Goal: Task Accomplishment & Management: Complete application form

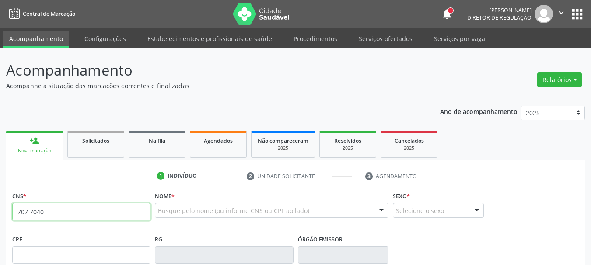
click at [50, 213] on input "707 7040" at bounding box center [81, 211] width 138 height 17
type input "707 4070 9308 2473"
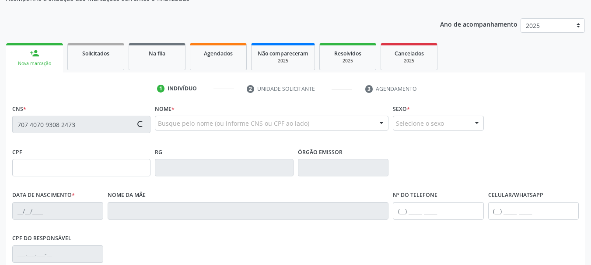
type input "028.879.444-36"
type input "[DATE]"
type input "[PERSON_NAME]"
type input "[PHONE_NUMBER]"
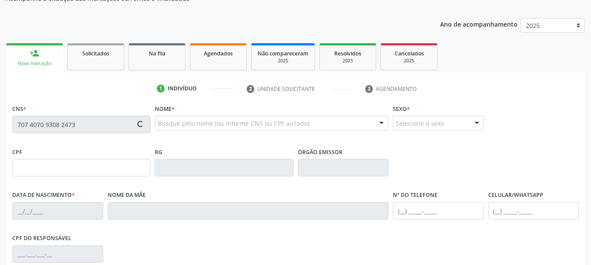
type input "250"
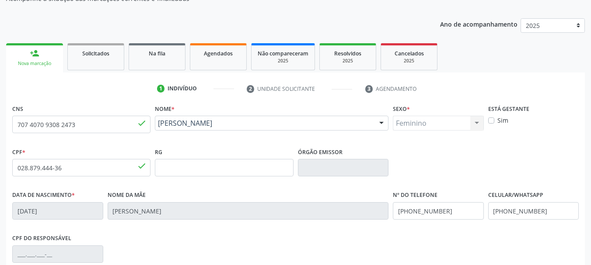
scroll to position [175, 0]
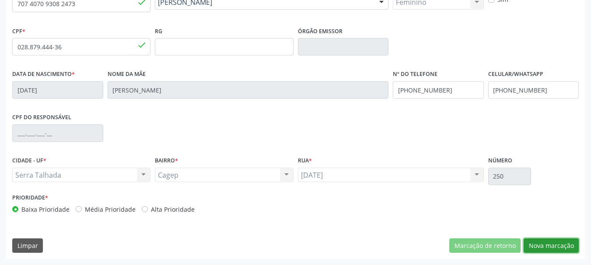
click at [557, 248] on button "Nova marcação" at bounding box center [550, 246] width 55 height 15
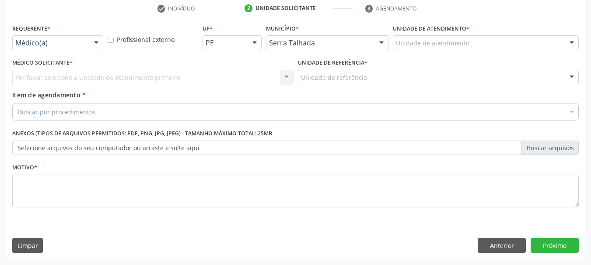
scroll to position [168, 0]
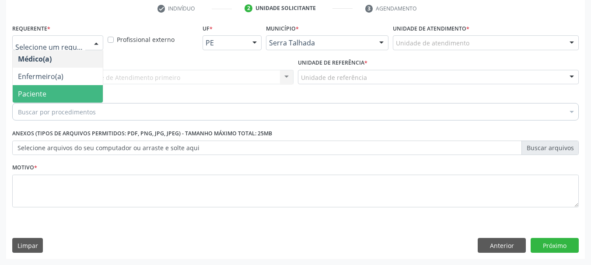
click at [41, 90] on span "Paciente" at bounding box center [32, 94] width 28 height 10
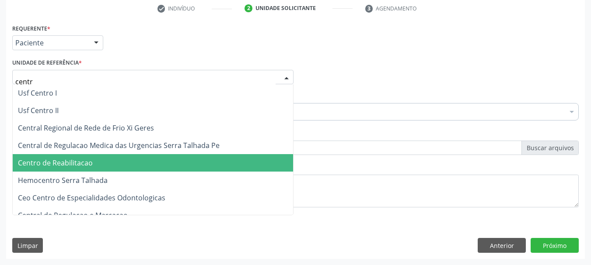
type input "centro"
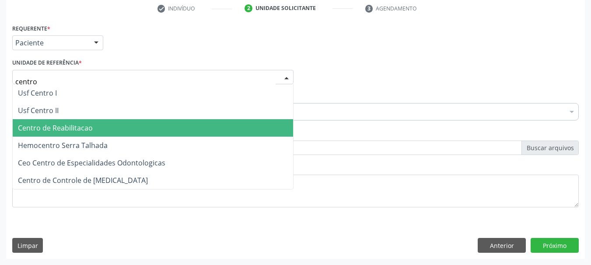
click at [55, 130] on span "Centro de Reabilitacao" at bounding box center [55, 128] width 75 height 10
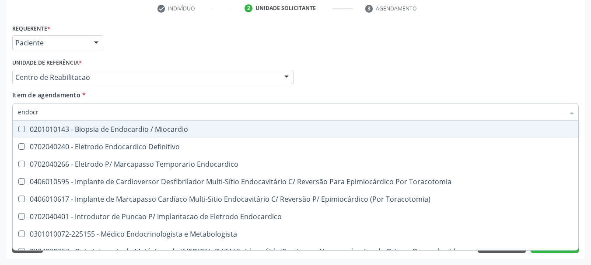
type input "endocri"
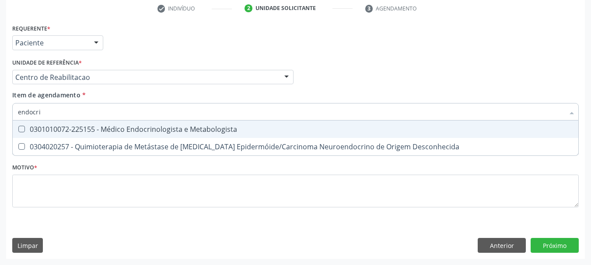
click at [156, 137] on span "0301010072-225155 - Médico Endocrinologista e Metabologista" at bounding box center [295, 129] width 565 height 17
checkbox Metabologista "true"
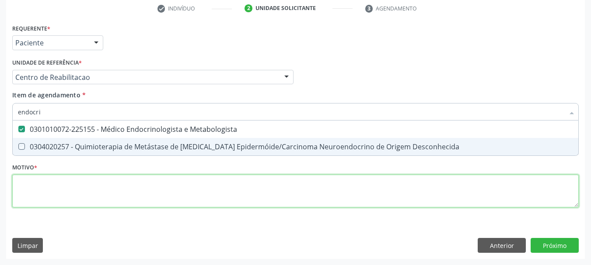
click at [112, 190] on div "Requerente * Paciente Médico(a) Enfermeiro(a) Paciente Nenhum resultado encontr…" at bounding box center [295, 121] width 566 height 198
checkbox Desconhecida "true"
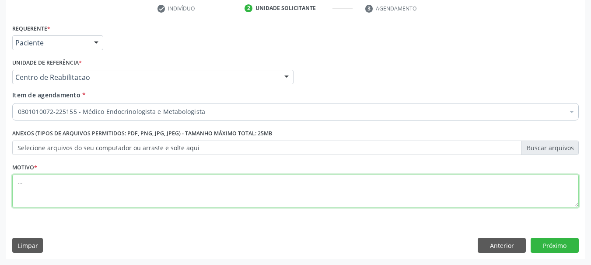
type textarea "..."
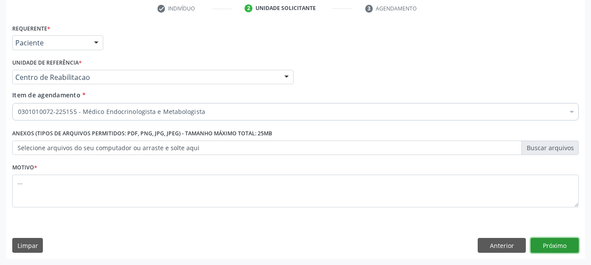
click at [557, 247] on button "Próximo" at bounding box center [554, 245] width 48 height 15
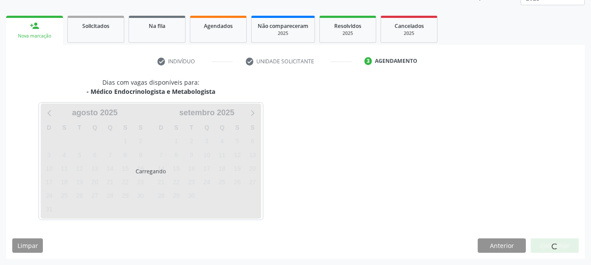
scroll to position [115, 0]
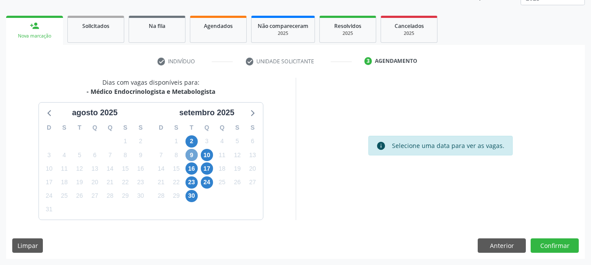
click at [188, 157] on span "9" at bounding box center [191, 155] width 12 height 12
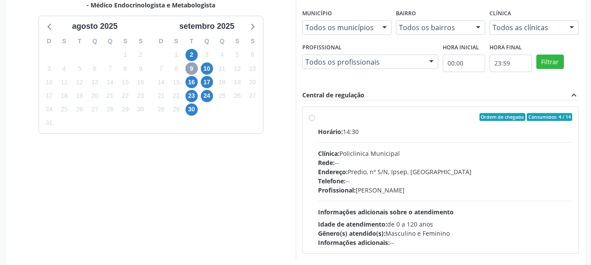
scroll to position [202, 0]
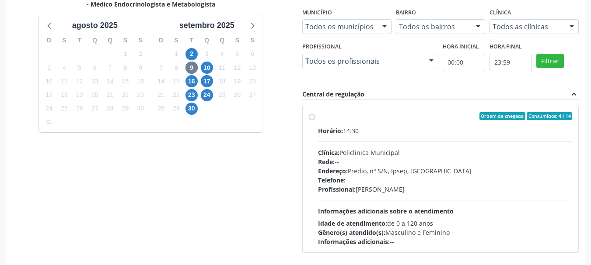
click at [315, 116] on div "Ordem de chegada Consumidos: 4 / 14 Horário: 14:30 Clínica: Policlinica Municip…" at bounding box center [441, 179] width 264 height 134
radio input "true"
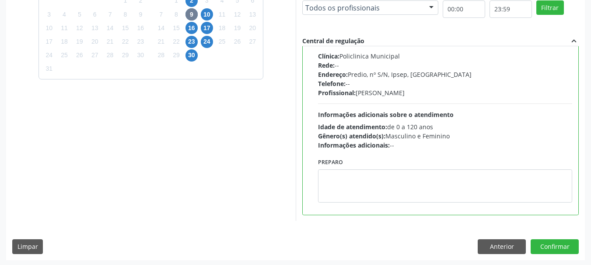
scroll to position [257, 0]
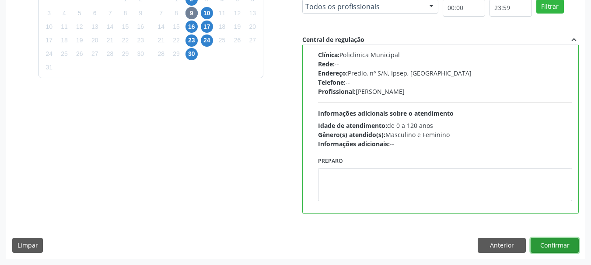
click at [557, 249] on button "Confirmar" at bounding box center [554, 245] width 48 height 15
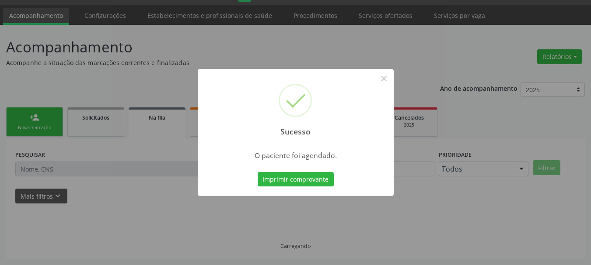
scroll to position [23, 0]
click at [292, 184] on button "Imprimir comprovante" at bounding box center [296, 179] width 76 height 15
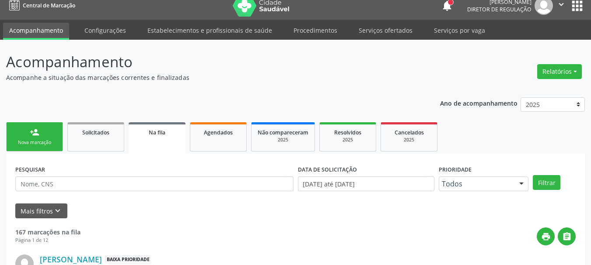
scroll to position [0, 0]
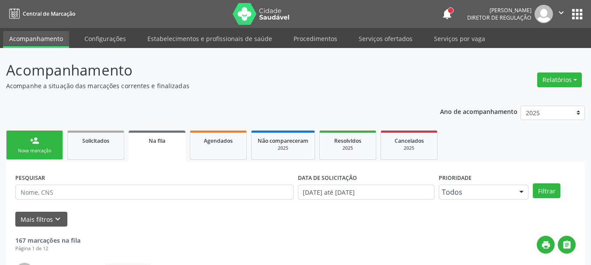
click at [577, 13] on button "apps" at bounding box center [576, 14] width 15 height 15
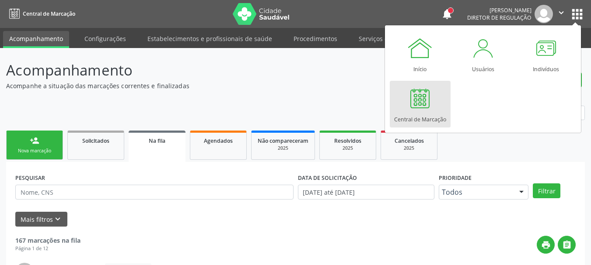
click at [424, 106] on div at bounding box center [420, 98] width 26 height 26
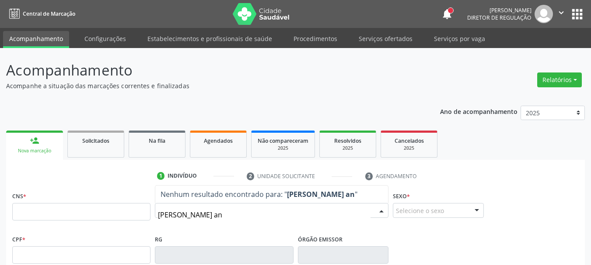
type input "edilson ant"
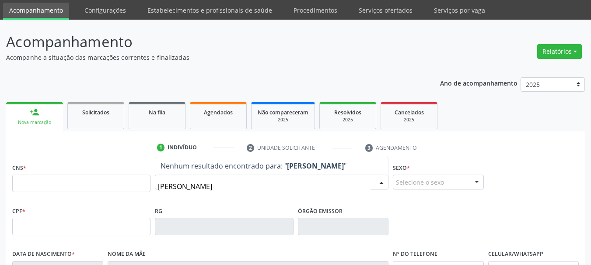
scroll to position [44, 0]
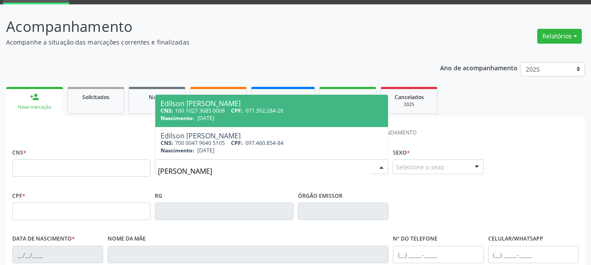
click at [266, 107] on span "071.392.284-26" at bounding box center [264, 110] width 38 height 7
type input "160 1027 3685 0008"
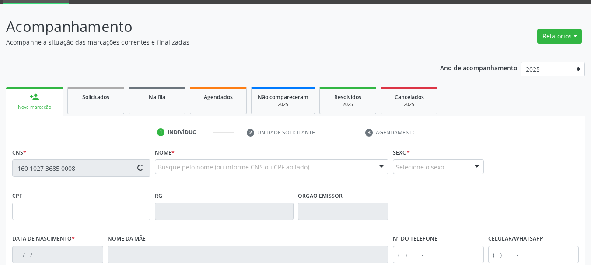
type input "071.392.284-26"
type input "18/12/1988"
type input "Josefa Porcina de Jesus Silva"
type input "(87) 99932-4038"
type input "S/N"
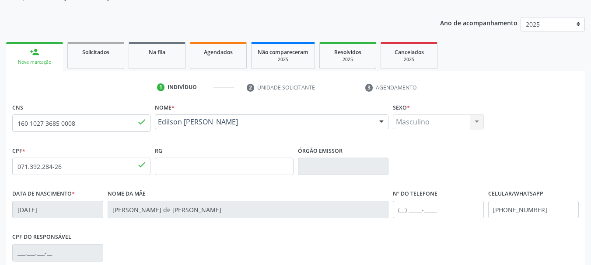
scroll to position [131, 0]
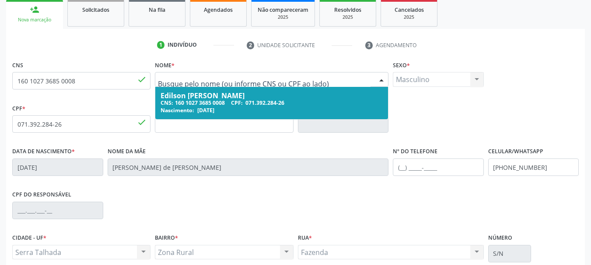
drag, startPoint x: 254, startPoint y: 80, endPoint x: 178, endPoint y: 91, distance: 77.7
click at [176, 103] on div "CNS: 160 1027 3685 0008 CPF: 071.392.284-26" at bounding box center [271, 102] width 222 height 7
drag, startPoint x: 247, startPoint y: 78, endPoint x: 166, endPoint y: 83, distance: 81.5
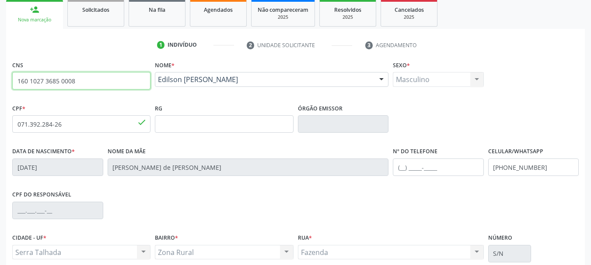
drag, startPoint x: 109, startPoint y: 81, endPoint x: 0, endPoint y: 92, distance: 109.9
click at [0, 92] on div "Acompanhamento Acompanhe a situação das marcações correntes e finalizadas Relat…" at bounding box center [295, 130] width 591 height 426
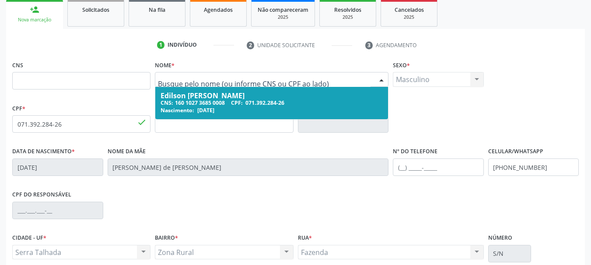
drag, startPoint x: 240, startPoint y: 78, endPoint x: 134, endPoint y: 85, distance: 105.6
click at [233, 142] on div "RG" at bounding box center [224, 123] width 143 height 43
drag, startPoint x: 242, startPoint y: 80, endPoint x: 138, endPoint y: 87, distance: 104.3
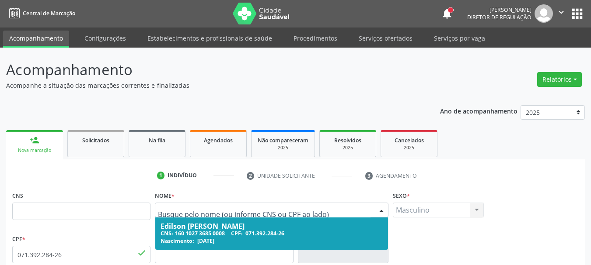
scroll to position [0, 0]
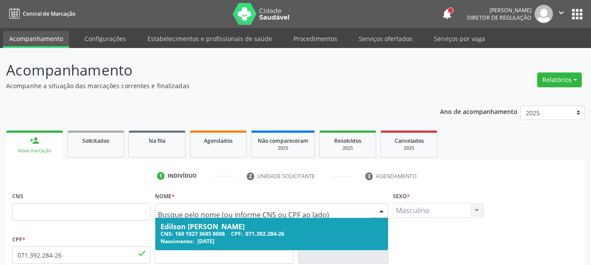
click at [574, 9] on button "apps" at bounding box center [576, 14] width 15 height 15
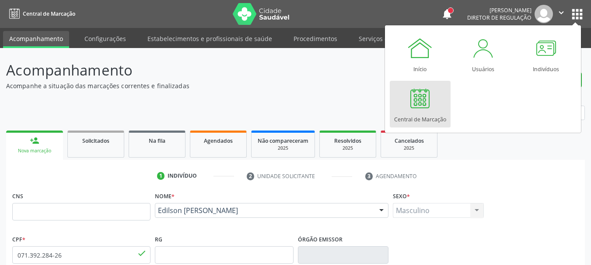
click at [408, 113] on div "Central de Marcação" at bounding box center [420, 117] width 52 height 12
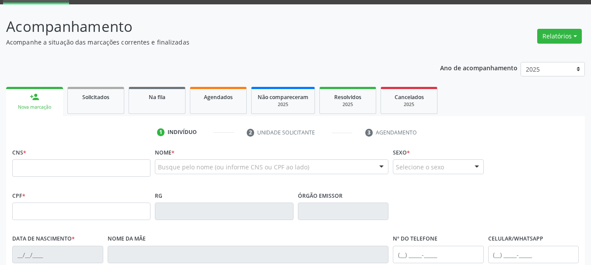
scroll to position [44, 0]
type input "160 8958 8165 0002"
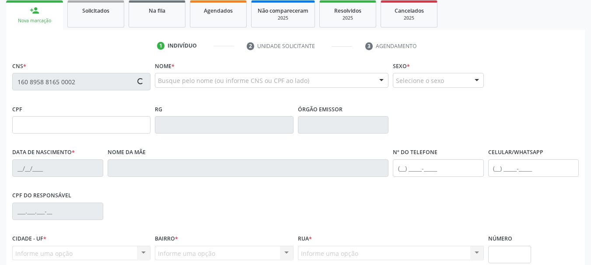
scroll to position [131, 0]
type input "256.072.398-02"
type input "09/03/1976"
type input "Maria Alves da Silva"
type input "(87) 99999-9999"
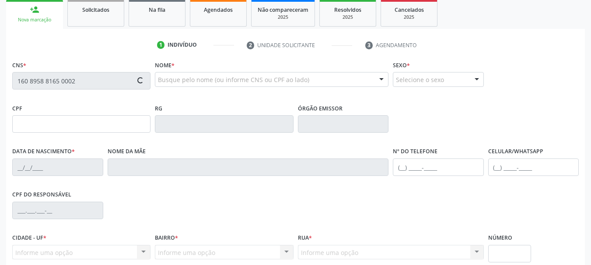
type input "S/N"
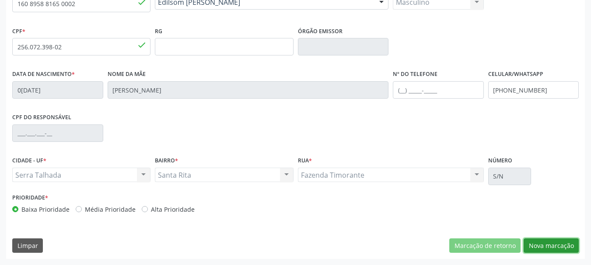
drag, startPoint x: 556, startPoint y: 247, endPoint x: 531, endPoint y: 249, distance: 24.5
click at [557, 248] on button "Nova marcação" at bounding box center [550, 246] width 55 height 15
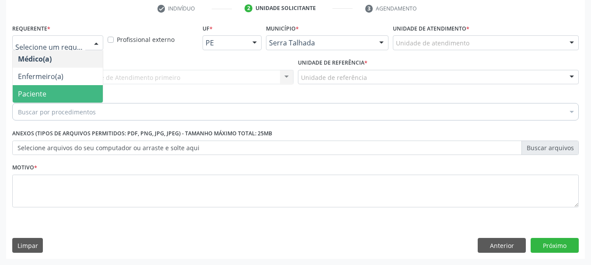
click at [53, 94] on span "Paciente" at bounding box center [58, 93] width 90 height 17
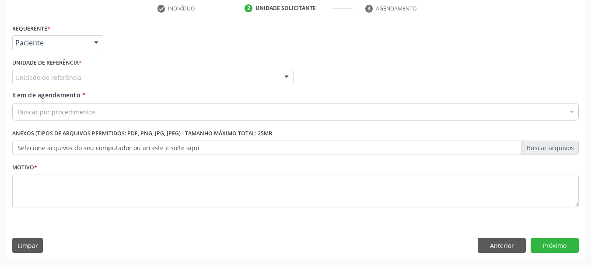
click at [76, 67] on label "Unidade de referência *" at bounding box center [47, 63] width 70 height 14
click at [77, 72] on div "Unidade de referência" at bounding box center [152, 77] width 281 height 15
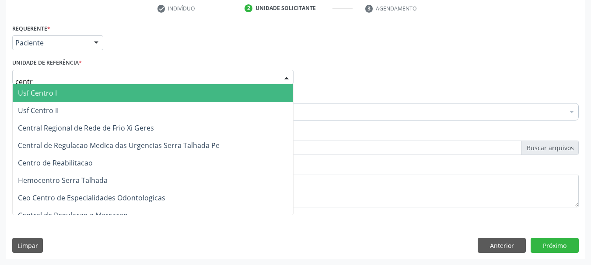
type input "centro"
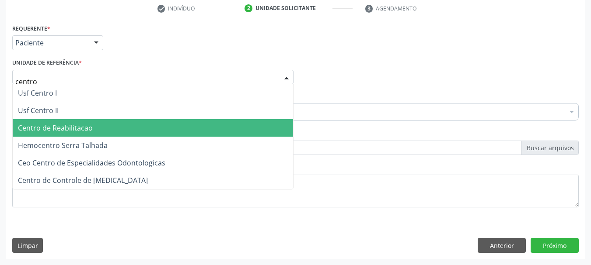
drag, startPoint x: 62, startPoint y: 122, endPoint x: 68, endPoint y: 118, distance: 7.3
click at [63, 122] on span "Centro de Reabilitacao" at bounding box center [153, 127] width 280 height 17
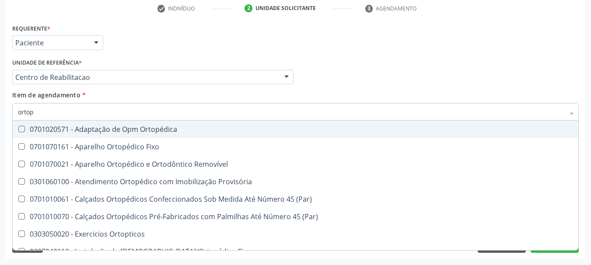
type input "ortope"
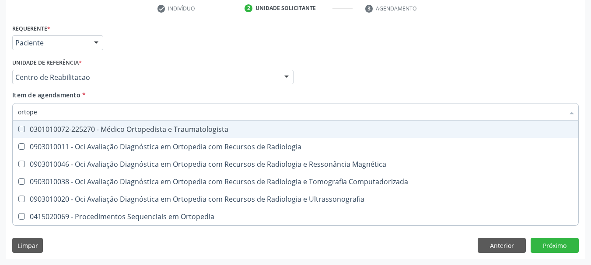
click at [143, 135] on span "0301010072-225270 - Médico Ortopedista e Traumatologista" at bounding box center [295, 129] width 565 height 17
checkbox Traumatologista "true"
click at [386, 81] on div "Médico Solicitante Por favor, selecione a Unidade de Atendimento primeiro Nenhu…" at bounding box center [295, 73] width 571 height 34
checkbox Radiologia "true"
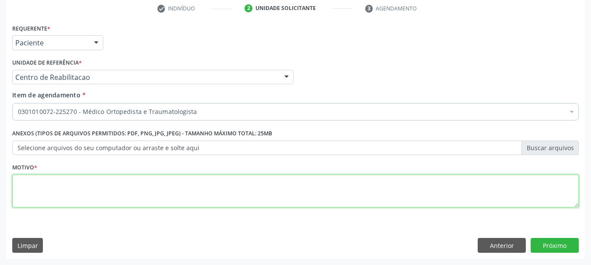
click at [73, 197] on textarea at bounding box center [295, 191] width 566 height 33
type textarea "..."
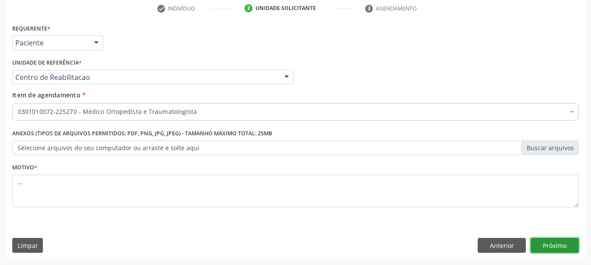
click at [557, 241] on button "Próximo" at bounding box center [554, 245] width 48 height 15
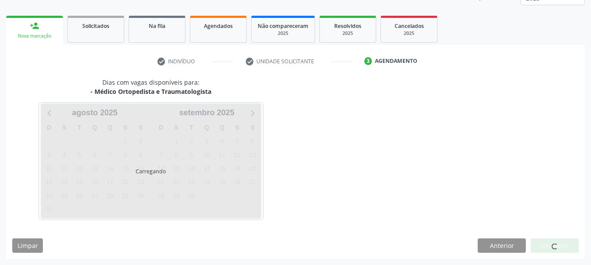
scroll to position [115, 0]
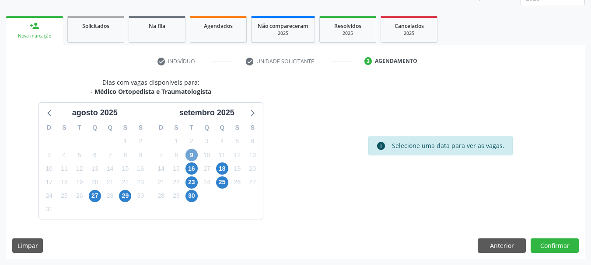
click at [191, 153] on span "9" at bounding box center [191, 155] width 12 height 12
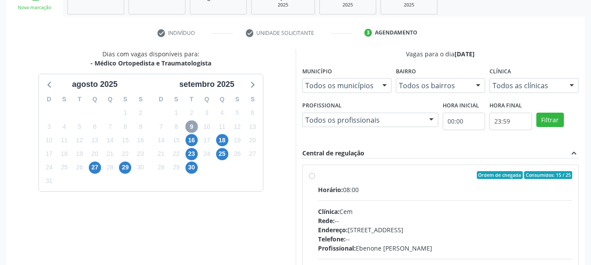
scroll to position [159, 0]
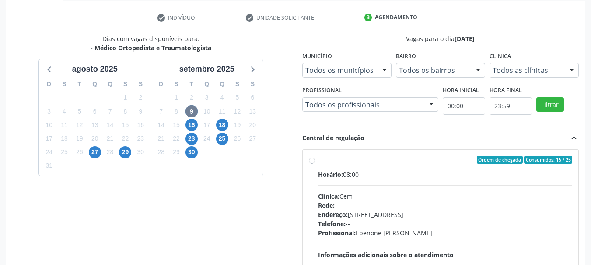
drag, startPoint x: 313, startPoint y: 160, endPoint x: 332, endPoint y: 158, distance: 19.3
click at [318, 160] on label "Ordem de chegada Consumidos: 15 / 25 Horário: 08:00 Clínica: Cem Rede: -- Ender…" at bounding box center [445, 223] width 254 height 134
click at [312, 160] on input "Ordem de chegada Consumidos: 15 / 25 Horário: 08:00 Clínica: Cem Rede: -- Ender…" at bounding box center [312, 160] width 6 height 8
radio input "true"
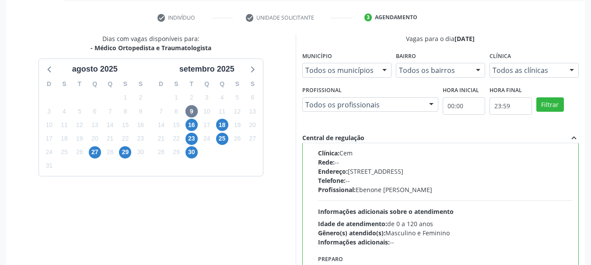
scroll to position [257, 0]
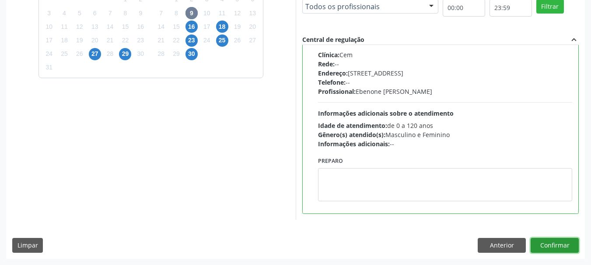
click at [570, 244] on button "Confirmar" at bounding box center [554, 245] width 48 height 15
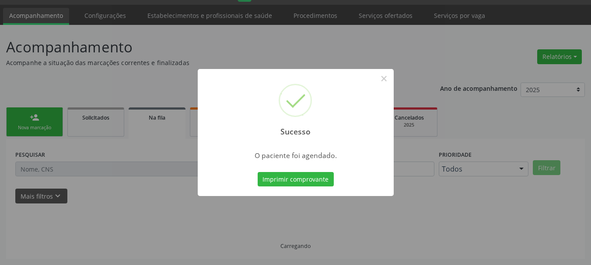
scroll to position [23, 0]
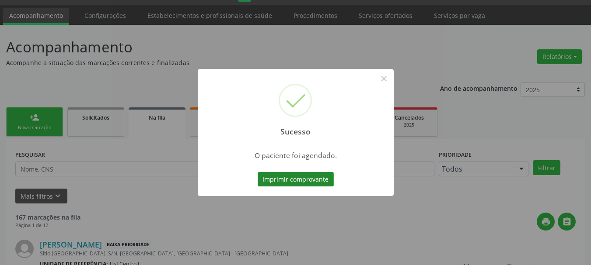
click at [312, 178] on button "Imprimir comprovante" at bounding box center [296, 179] width 76 height 15
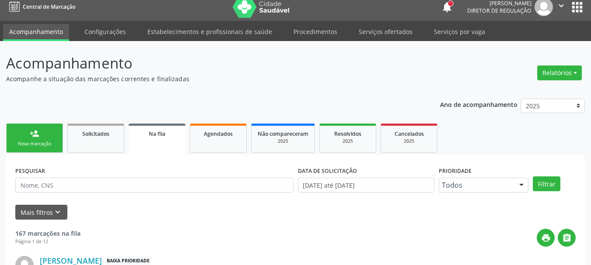
scroll to position [0, 0]
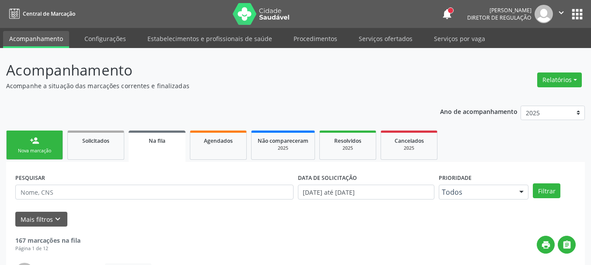
click at [575, 15] on button "apps" at bounding box center [576, 14] width 15 height 15
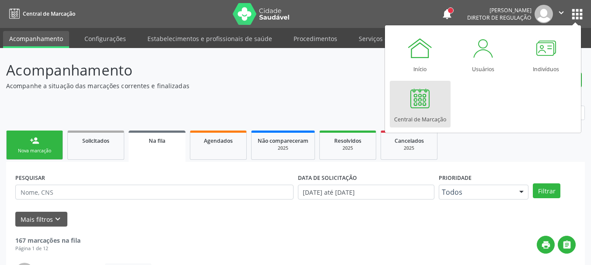
click at [436, 109] on link "Central de Marcação" at bounding box center [420, 104] width 61 height 47
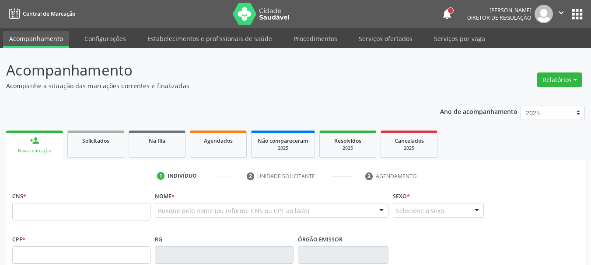
scroll to position [44, 0]
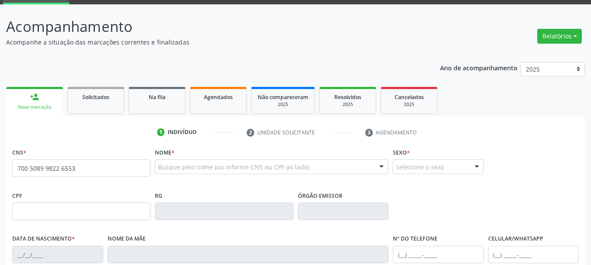
type input "700 5089 9822 6553"
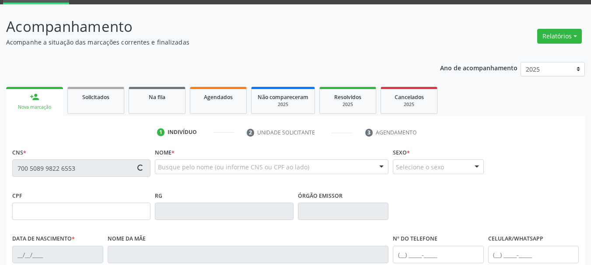
type input "180.607.264-55"
type input "08/02/2022"
type input "Maria Regina Pereira Evangelista"
type input "(88) 8888-8888"
type input "047.033.034-18"
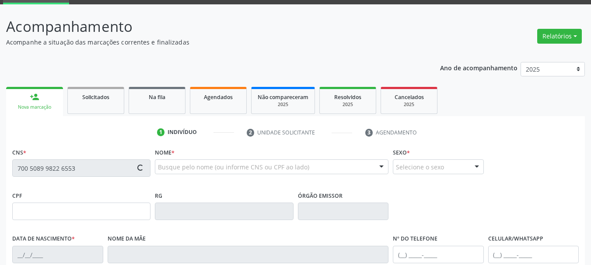
type input "226"
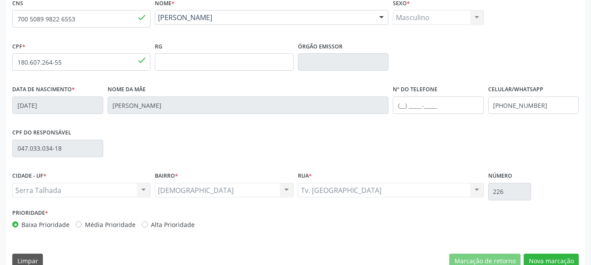
scroll to position [209, 0]
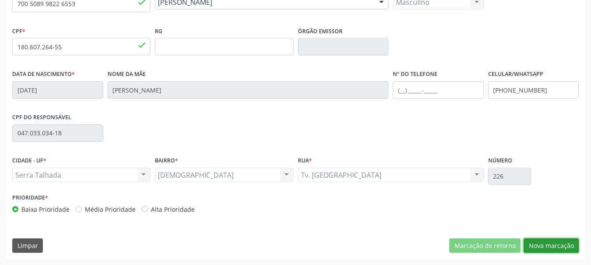
click at [538, 246] on button "Nova marcação" at bounding box center [550, 246] width 55 height 15
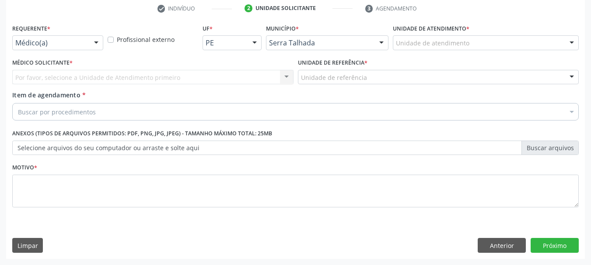
scroll to position [168, 0]
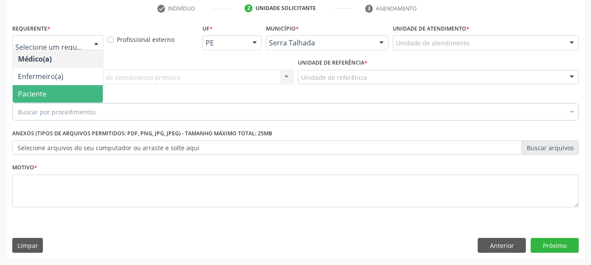
drag, startPoint x: 66, startPoint y: 90, endPoint x: 63, endPoint y: 86, distance: 5.6
click at [66, 91] on span "Paciente" at bounding box center [58, 93] width 90 height 17
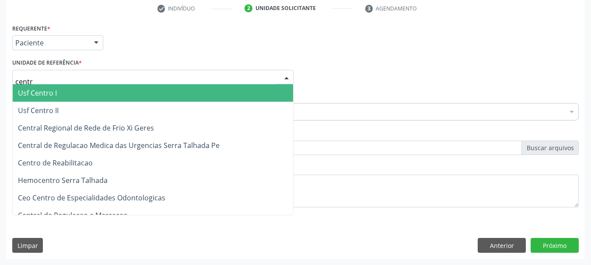
type input "centro"
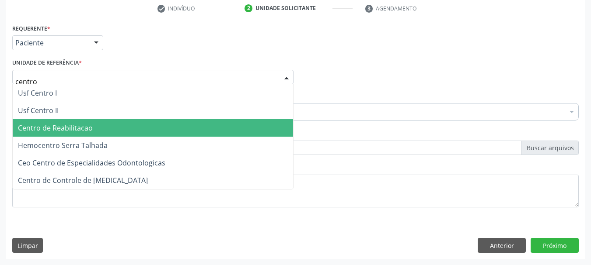
click at [107, 123] on span "Centro de Reabilitacao" at bounding box center [153, 127] width 280 height 17
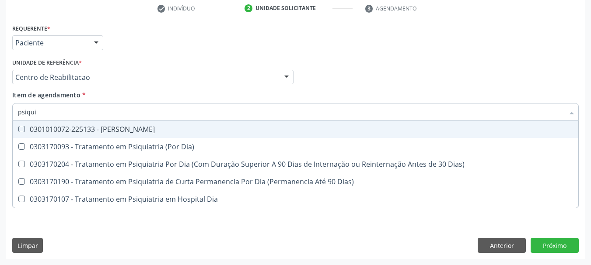
type input "psiqu"
click at [81, 130] on div "0301010072-225133 - Médico Psiquiatra" at bounding box center [295, 129] width 555 height 7
checkbox Psiquiatra "true"
click at [299, 63] on div "Médico Solicitante Por favor, selecione a Unidade de Atendimento primeiro Nenhu…" at bounding box center [295, 73] width 571 height 34
checkbox Dia\) "true"
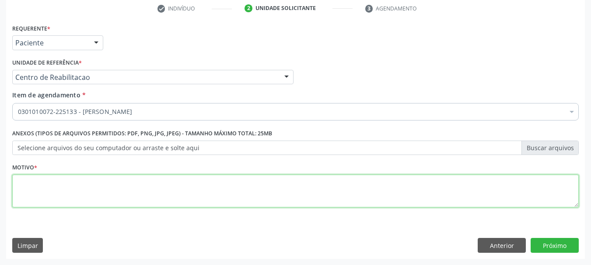
click at [51, 192] on textarea at bounding box center [295, 191] width 566 height 33
type textarea "..."
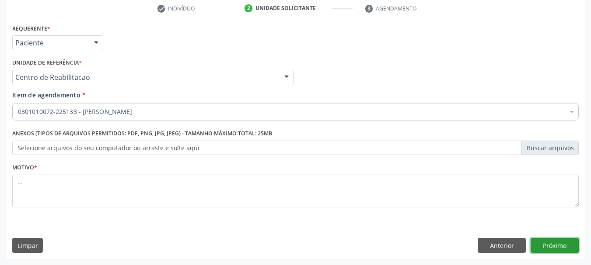
click at [564, 246] on button "Próximo" at bounding box center [554, 245] width 48 height 15
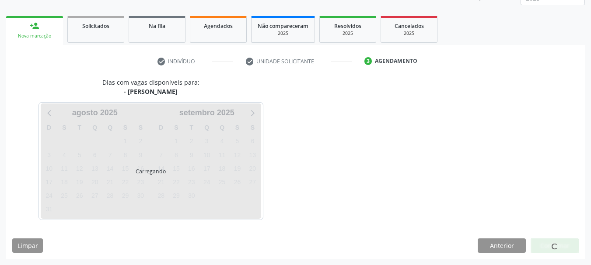
scroll to position [115, 0]
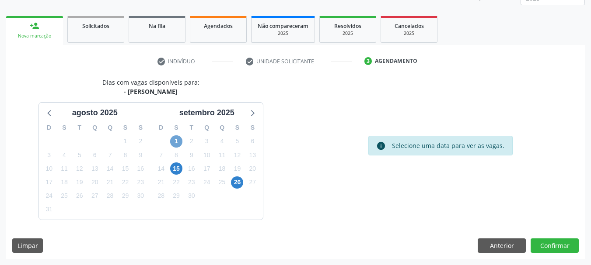
click at [177, 144] on span "1" at bounding box center [176, 142] width 12 height 12
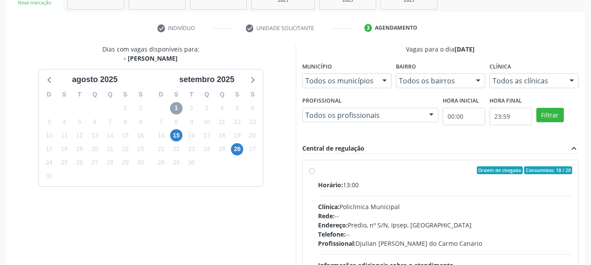
scroll to position [202, 0]
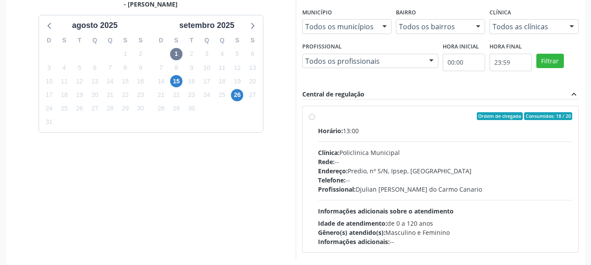
click at [318, 117] on label "Ordem de chegada Consumidos: 18 / 20 Horário: 13:00 Clínica: Policlinica Munici…" at bounding box center [445, 179] width 254 height 134
click at [310, 117] on input "Ordem de chegada Consumidos: 18 / 20 Horário: 13:00 Clínica: Policlinica Munici…" at bounding box center [312, 116] width 6 height 8
radio input "true"
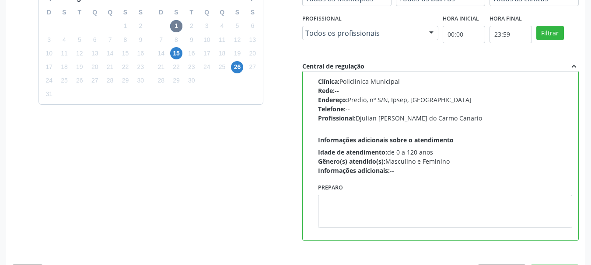
scroll to position [257, 0]
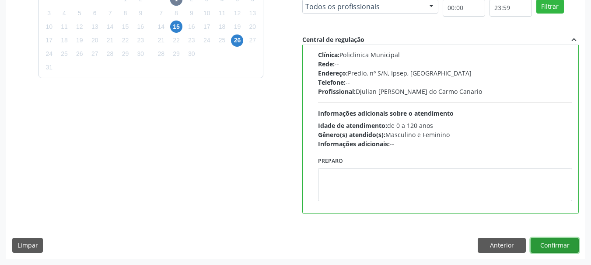
click at [561, 250] on button "Confirmar" at bounding box center [554, 245] width 48 height 15
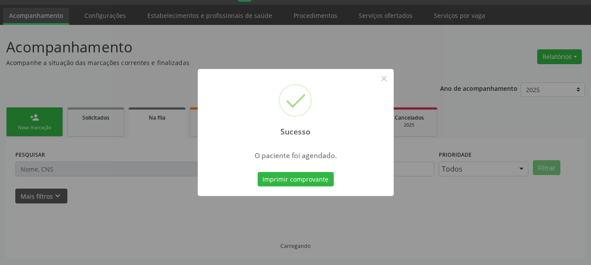
scroll to position [23, 0]
click at [313, 176] on button "Imprimir comprovante" at bounding box center [296, 179] width 76 height 15
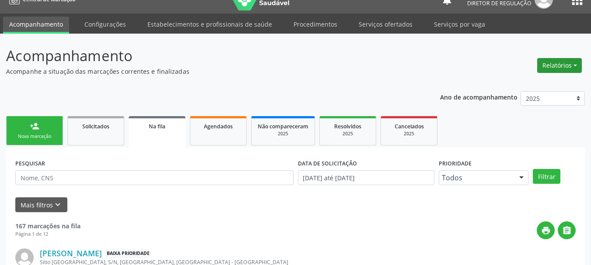
scroll to position [0, 0]
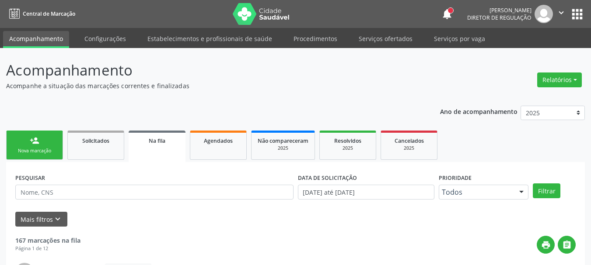
click at [582, 17] on button "apps" at bounding box center [576, 14] width 15 height 15
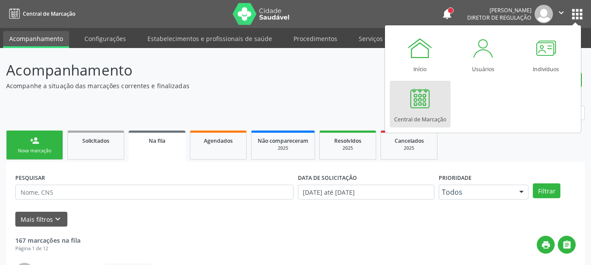
click at [422, 110] on div at bounding box center [420, 98] width 26 height 26
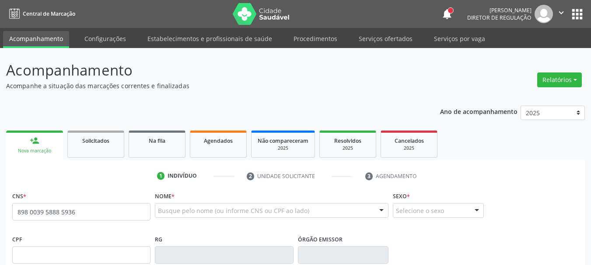
type input "898 0039 5888 5936"
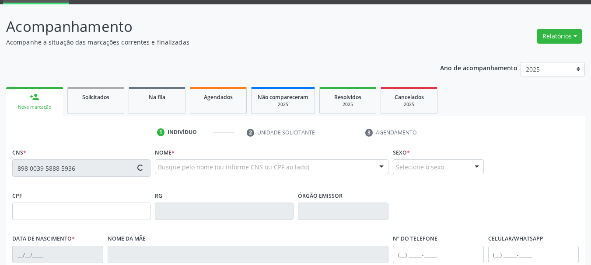
type input "102.249.064-88"
type input "[DATE]"
type input "[PERSON_NAME]"
type input "(87) 98875-0640"
type input "704.402.804-78"
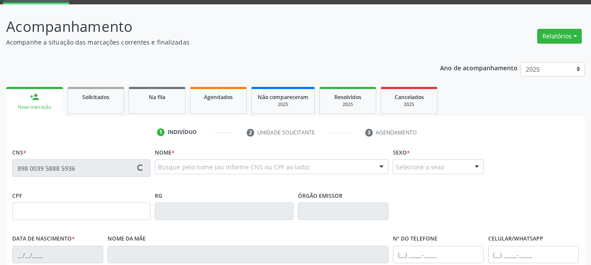
type input "1297"
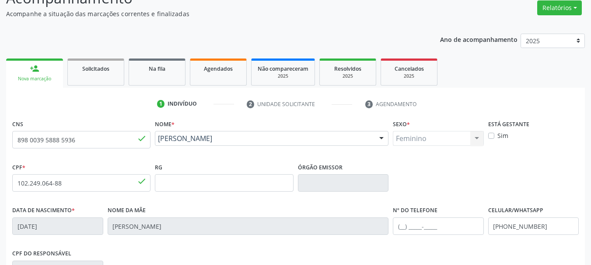
scroll to position [87, 0]
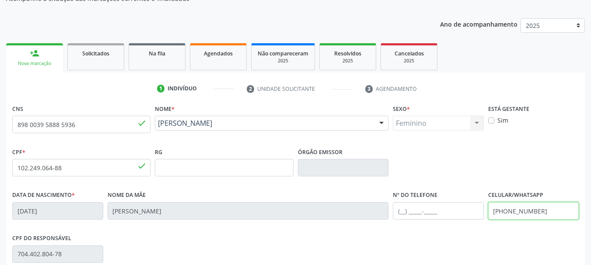
click at [383, 214] on div "Data de nascimento * 29/09/1993 Nome da mãe Marineide Alves de Melo Nº do Telef…" at bounding box center [295, 210] width 571 height 43
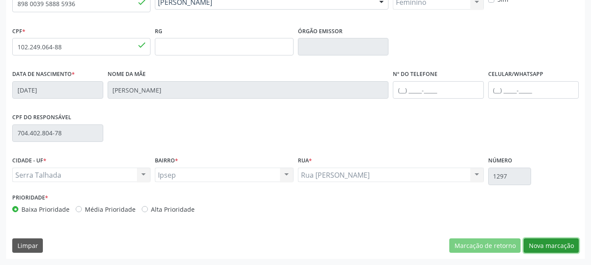
click at [543, 247] on button "Nova marcação" at bounding box center [550, 246] width 55 height 15
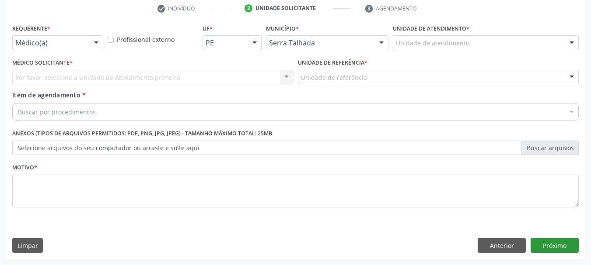
scroll to position [168, 0]
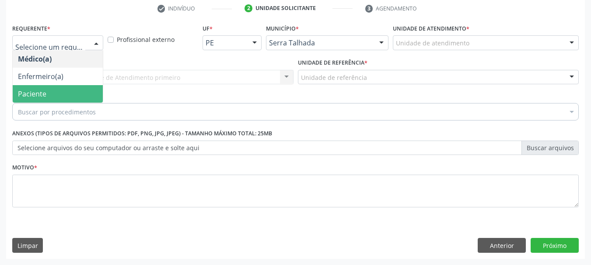
click at [35, 93] on span "Paciente" at bounding box center [32, 94] width 28 height 10
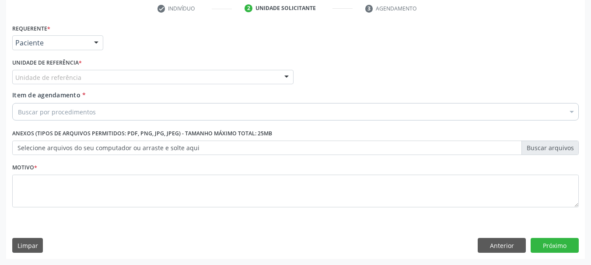
click at [38, 94] on span "Item de agendamento" at bounding box center [46, 95] width 68 height 8
click at [18, 103] on input "Item de agendamento *" at bounding box center [18, 111] width 0 height 17
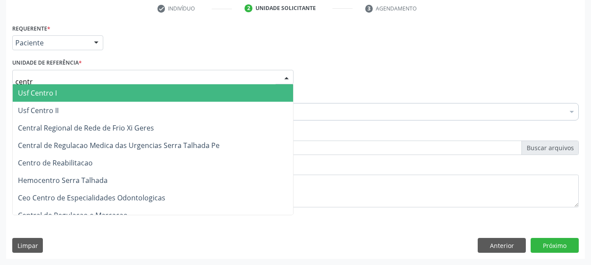
type input "centro"
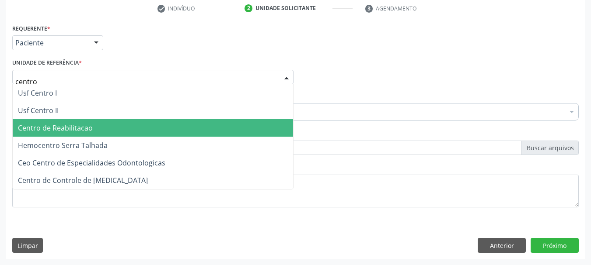
click at [45, 135] on span "Centro de Reabilitacao" at bounding box center [153, 127] width 280 height 17
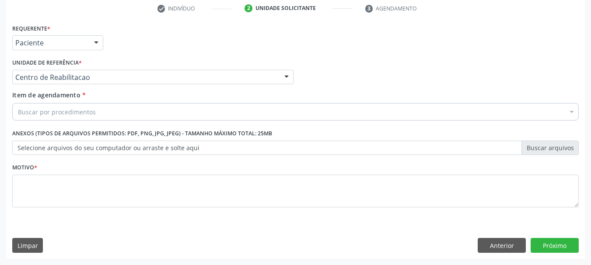
click at [101, 115] on div "Buscar por procedimentos" at bounding box center [295, 111] width 566 height 17
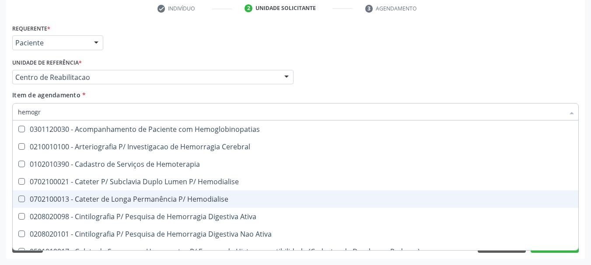
type input "hemogra"
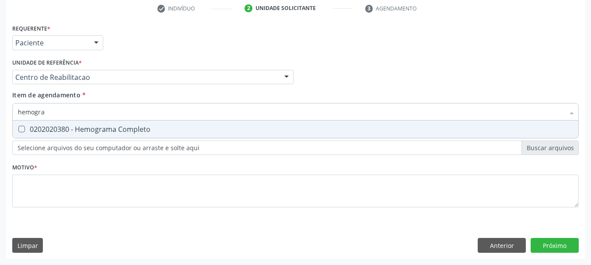
click at [106, 132] on div "0202020380 - Hemograma Completo" at bounding box center [295, 129] width 555 height 7
checkbox Completo "true"
type input "hemog"
checkbox Completo "false"
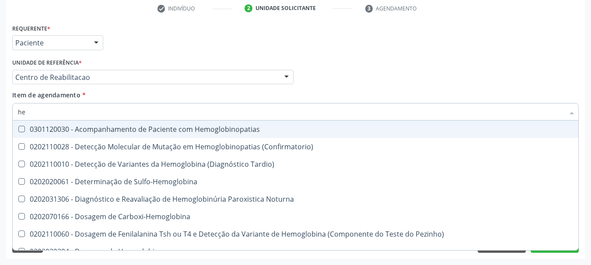
type input "h"
checkbox Completo "false"
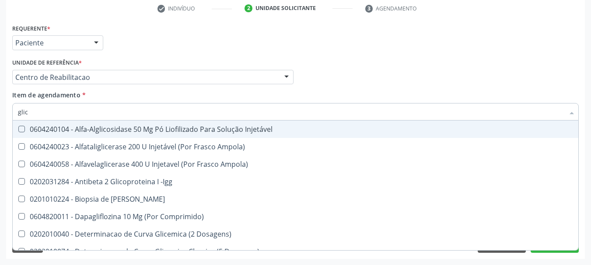
type input "glico"
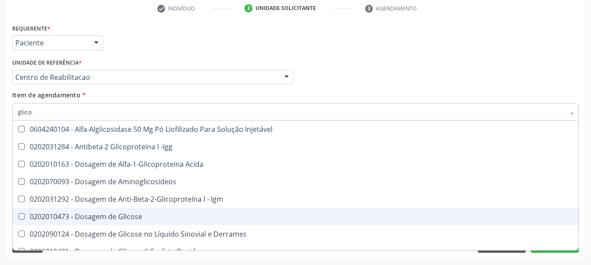
click at [120, 218] on div "0202010473 - Dosagem de Glicose" at bounding box center [295, 216] width 555 height 7
checkbox Glicose "true"
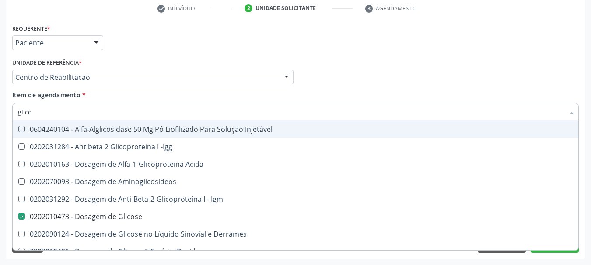
type input "glic"
checkbox Glicose "false"
checkbox Glicose "true"
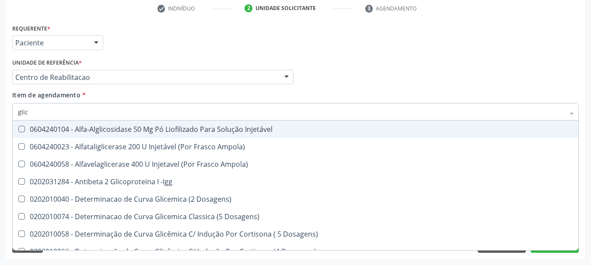
type input "glico"
checkbox Dosagens\) "true"
checkbox Glicose "false"
type input "glicos"
checkbox Ampola\) "true"
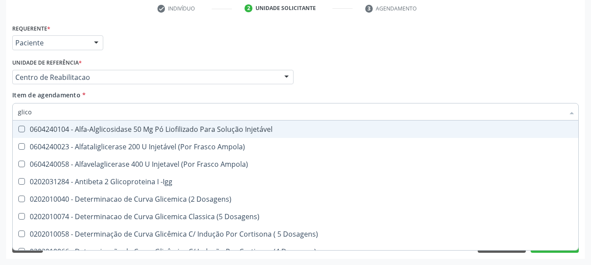
checkbox Dosagens\) "false"
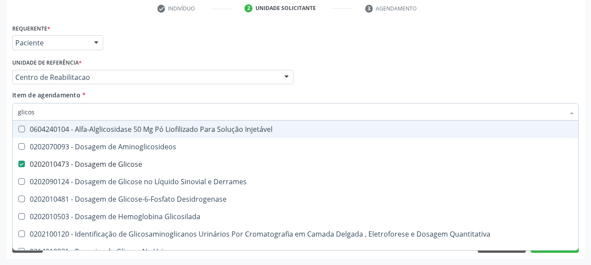
type input "glicosi"
checkbox Glicose "false"
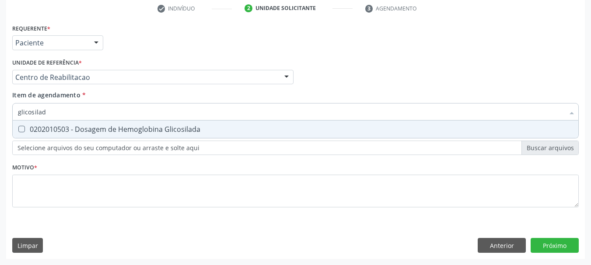
type input "glicosilada"
click at [100, 135] on span "0202010503 - Dosagem de Hemoglobina Glicosilada" at bounding box center [295, 129] width 565 height 17
checkbox Glicosilada "true"
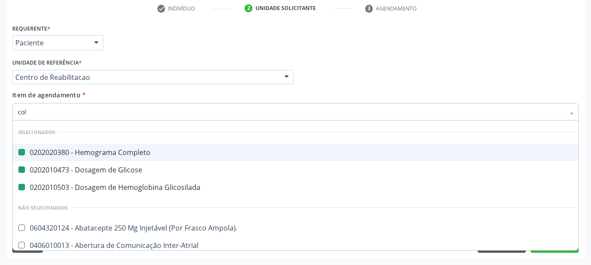
type input "cole"
checkbox Completo "false"
checkbox Glicose "false"
checkbox Glicosilada "false"
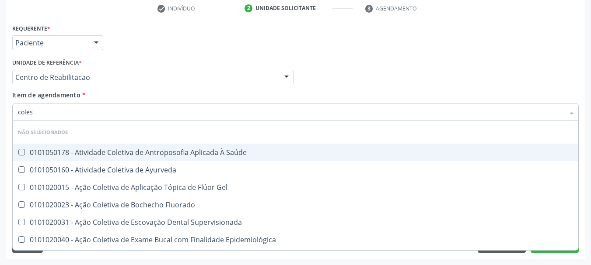
type input "colest"
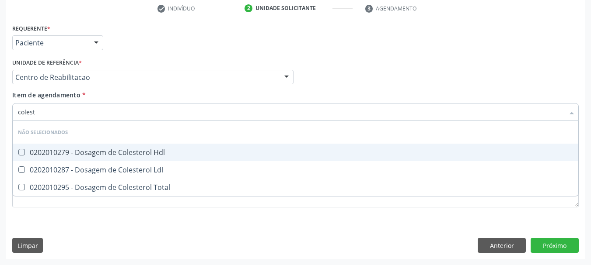
click at [93, 153] on div "0202010279 - Dosagem de Colesterol Hdl" at bounding box center [295, 152] width 555 height 7
checkbox Hdl "true"
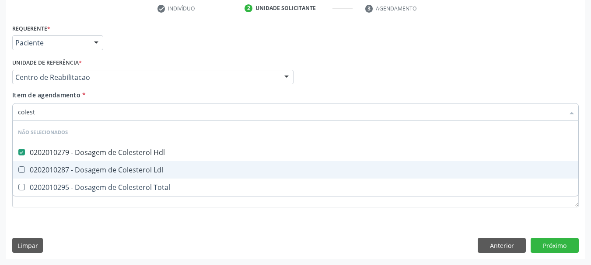
click at [82, 176] on span "0202010287 - Dosagem de Colesterol Ldl" at bounding box center [295, 169] width 565 height 17
checkbox Ldl "true"
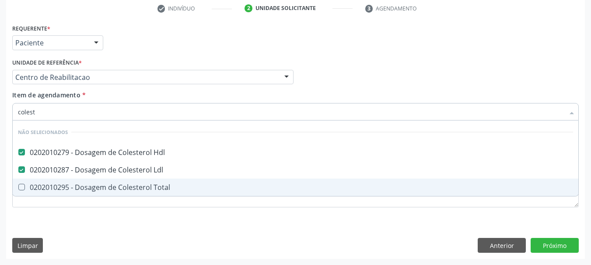
click at [80, 187] on div "0202010295 - Dosagem de Colesterol Total" at bounding box center [295, 187] width 555 height 7
checkbox Total "true"
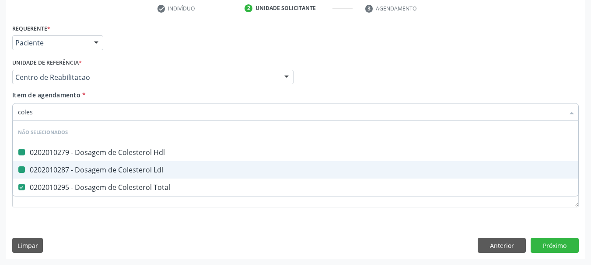
type input "cole"
checkbox Hdl "false"
checkbox Ldl "false"
checkbox Total "false"
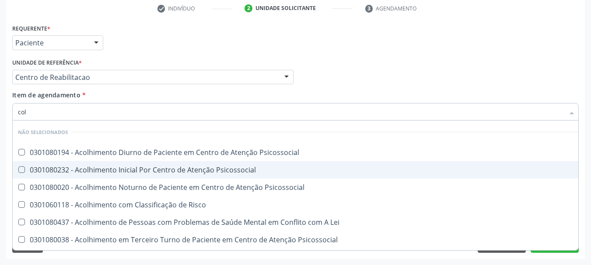
type input "co"
checkbox Psicossocial "true"
checkbox Hdl "false"
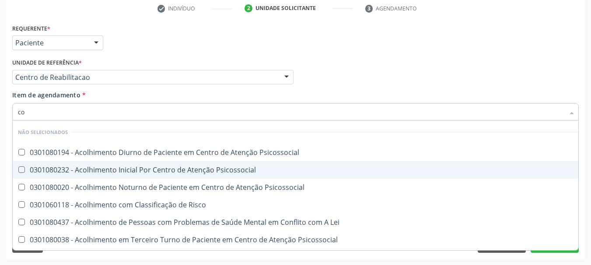
checkbox Ldl "false"
checkbox Total "false"
type input "c"
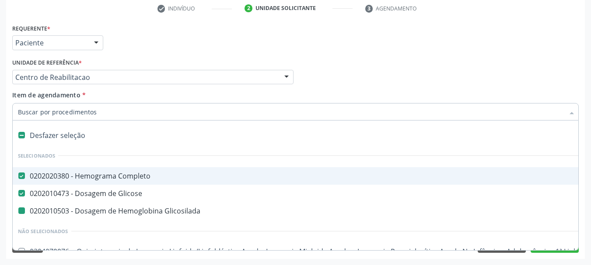
type input "t"
checkbox Glicosilada "false"
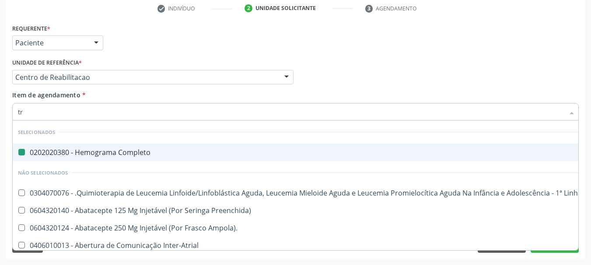
type input "tri"
checkbox Completo "false"
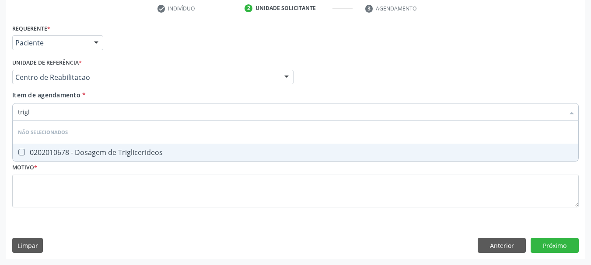
type input "trigli"
click at [95, 146] on span "0202010678 - Dosagem de Triglicerideos" at bounding box center [295, 152] width 565 height 17
checkbox Triglicerideos "true"
type input "tri"
checkbox Triglicerideos "false"
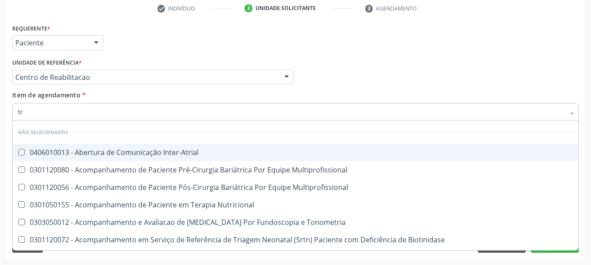
type input "t"
checkbox Inter-Atrial "true"
checkbox Triglicerideos "false"
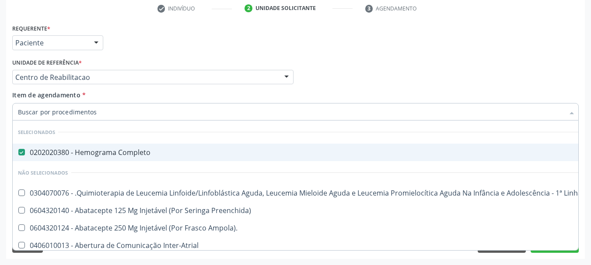
checkbox Manutenção "true"
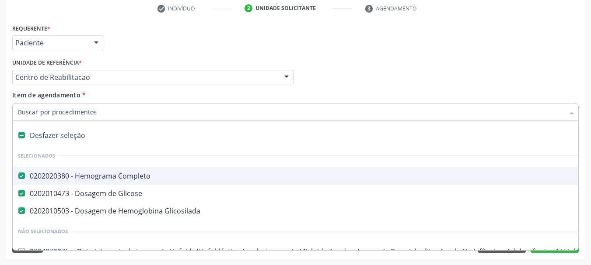
type input "t"
checkbox Glicosilada "false"
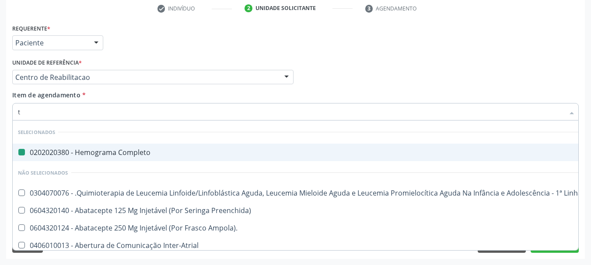
type input "t4"
checkbox Completo "false"
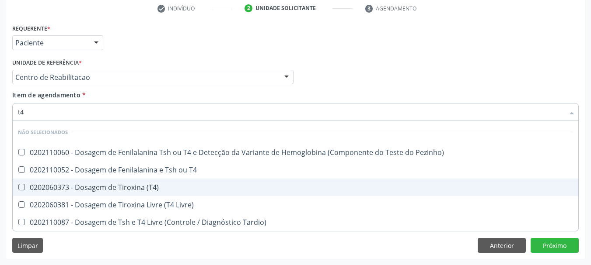
click at [127, 189] on div "0202060373 - Dosagem de Tiroxina (T4)" at bounding box center [295, 187] width 555 height 7
checkbox \(T4\) "true"
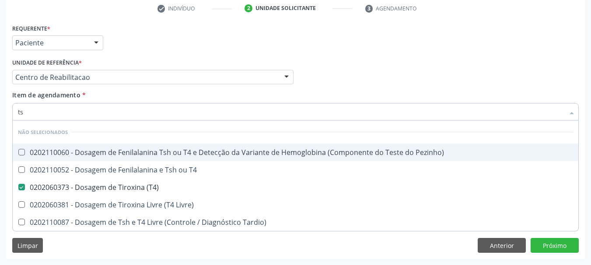
type input "tsh"
checkbox Pezinho\) "false"
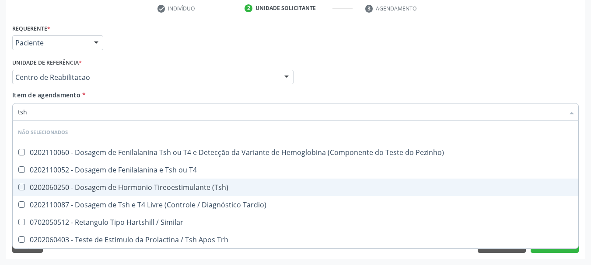
click at [73, 188] on div "0202060250 - Dosagem de Hormonio Tireoestimulante (Tsh)" at bounding box center [295, 187] width 555 height 7
checkbox \(Tsh\) "true"
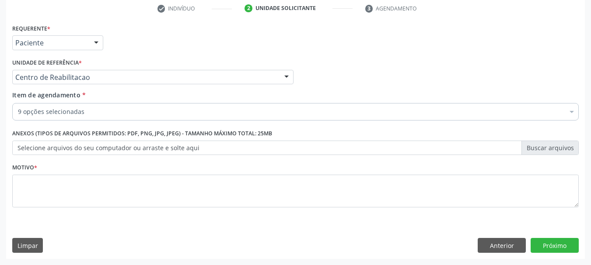
checkbox Completo "true"
checkbox Ldl "true"
checkbox Hdl "true"
checkbox Total "true"
checkbox Glicose "true"
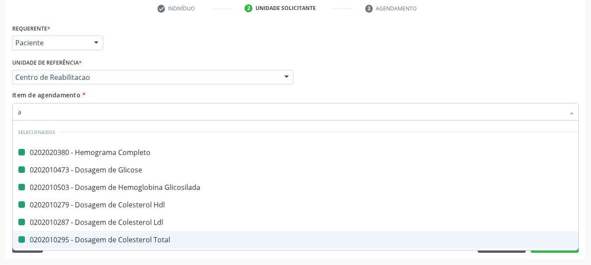
type input "ac"
checkbox Completo "false"
checkbox Glicosilada "false"
checkbox Ldl "false"
checkbox Hdl "false"
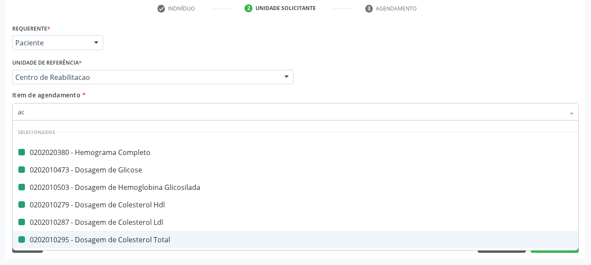
checkbox Total "false"
checkbox Glicose "false"
checkbox Triglicerideos "false"
checkbox \(T4\) "false"
checkbox \(Tsh\) "false"
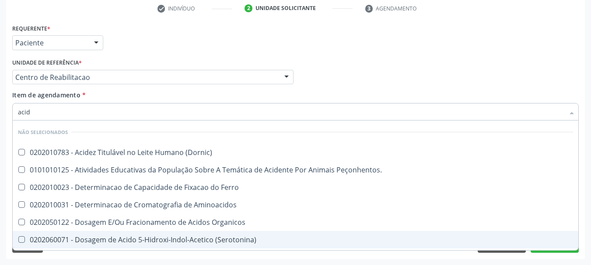
type input "acido"
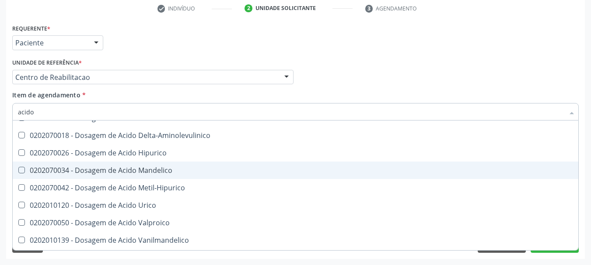
scroll to position [87, 0]
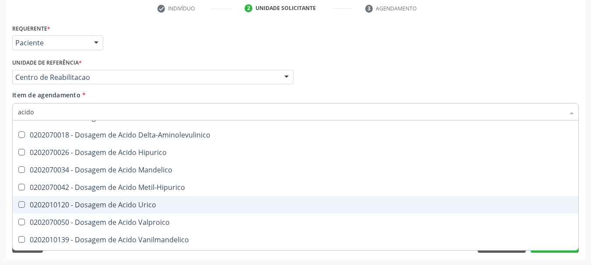
click at [111, 203] on div "0202010120 - Dosagem de Acido Urico" at bounding box center [295, 205] width 555 height 7
checkbox Urico "true"
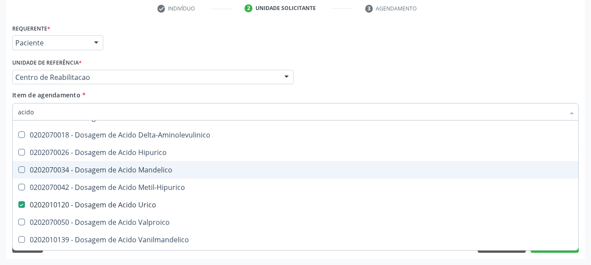
type input "acid"
checkbox Urico "false"
checkbox Cromatografia\) "true"
type input "aci"
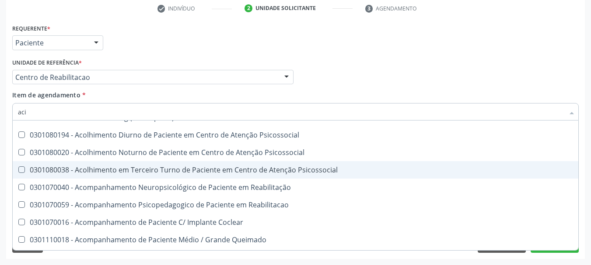
checkbox Bilateral "false"
type input "a"
checkbox Paciente\) "true"
checkbox Capsula\) "true"
checkbox Psicossocial "true"
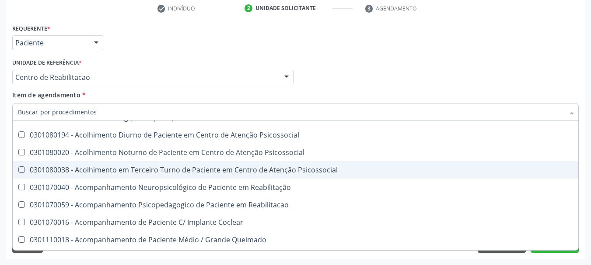
checkbox Capsula\) "true"
checkbox Psicossocial "true"
checkbox \(Dornic\) "true"
checkbox Psicossocial "true"
checkbox Reabilitação "true"
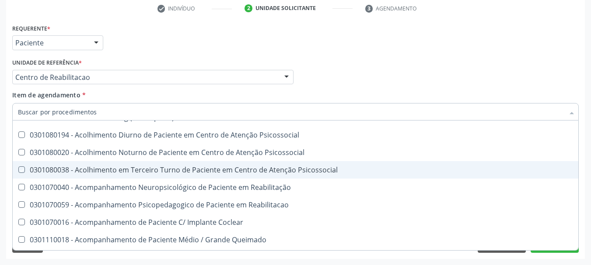
checkbox Reabilitacao "true"
checkbox Urico "false"
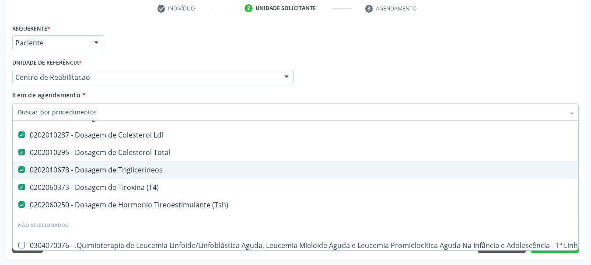
type input "u"
checkbox Glicosilada "false"
checkbox Ldl "false"
checkbox Hdl "false"
checkbox Total "false"
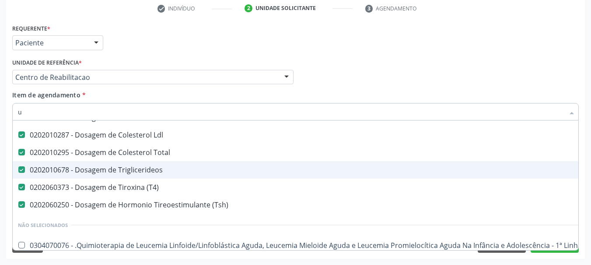
checkbox Triglicerideos "false"
checkbox \(T4\) "false"
checkbox \(Tsh\) "false"
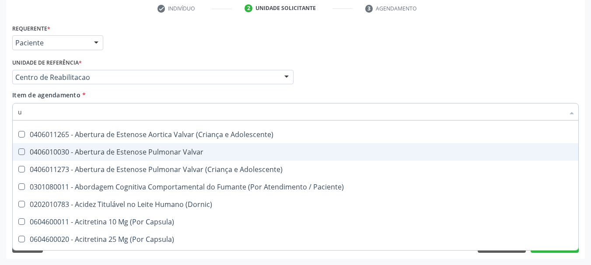
type input "ur"
checkbox \(Tsh\) "false"
checkbox C "true"
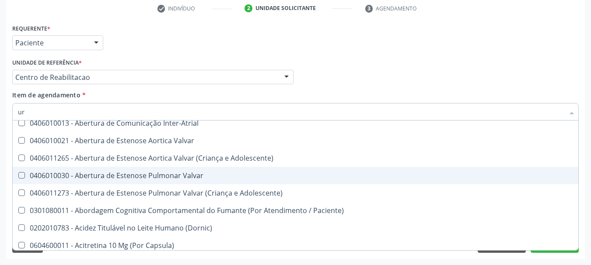
type input "uri"
checkbox Queimado "true"
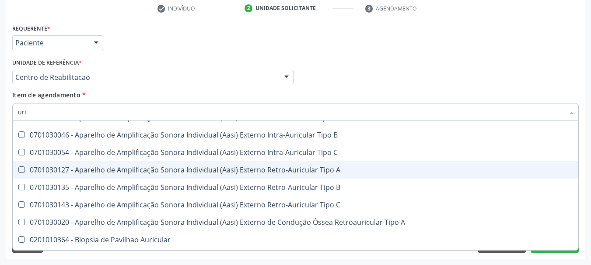
type input "urin"
checkbox Urico "false"
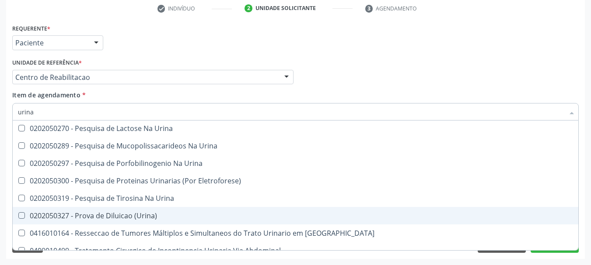
scroll to position [199, 0]
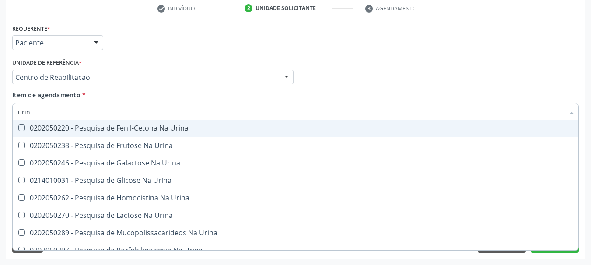
type input "uri"
checkbox Abdominal "true"
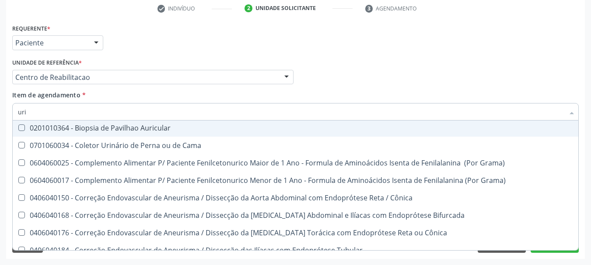
type input "ur"
checkbox Urico "false"
type input "u"
checkbox Urina "true"
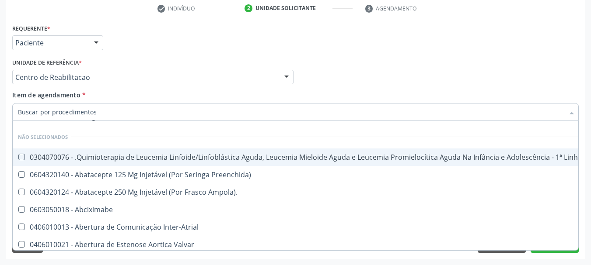
checkbox Glicosilada "true"
checkbox Ldl "true"
checkbox Hdl "true"
checkbox Total "true"
checkbox Triglicerideos "true"
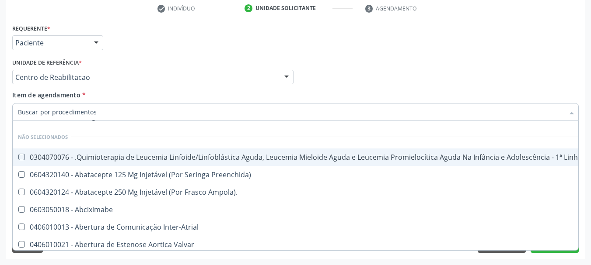
checkbox \(T4\) "true"
checkbox \(Tsh\) "true"
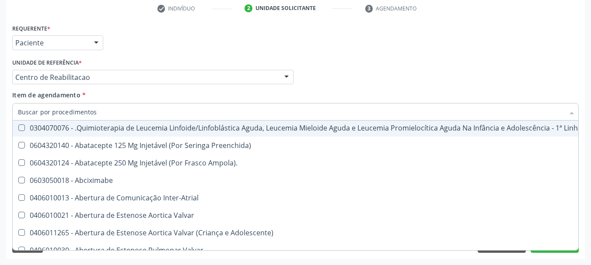
type input "u"
checkbox Glicosilada "false"
checkbox Ldl "false"
checkbox Hdl "false"
checkbox Total "false"
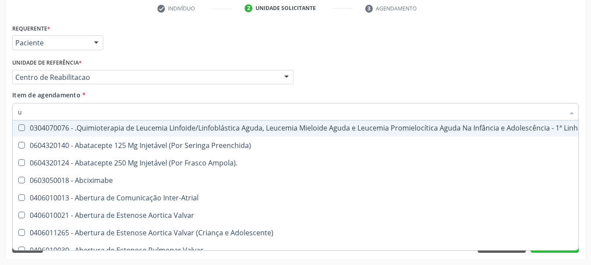
checkbox Triglicerideos "false"
checkbox \(T4\) "false"
checkbox \(Tsh\) "false"
checkbox Direta "true"
type input "ur"
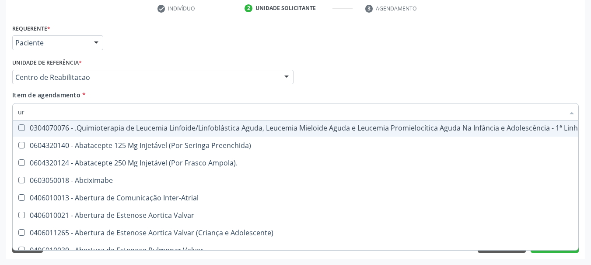
checkbox Completo "false"
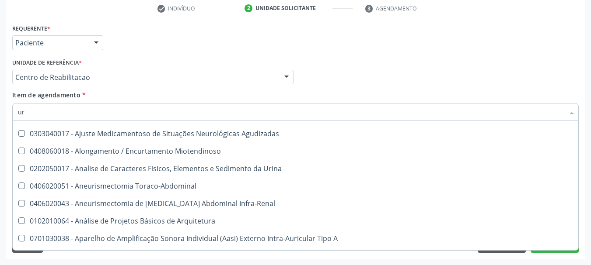
type input "uri"
checkbox B "true"
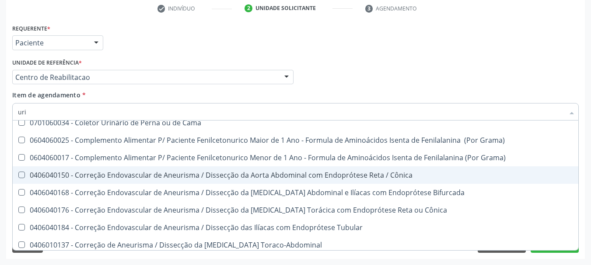
scroll to position [243, 0]
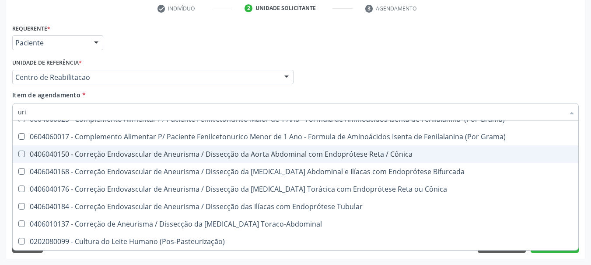
type input "urin"
checkbox Urico "false"
type input "urina"
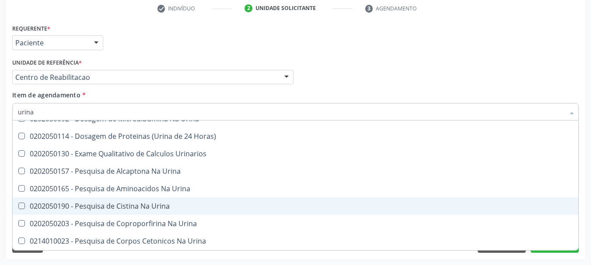
scroll to position [24, 0]
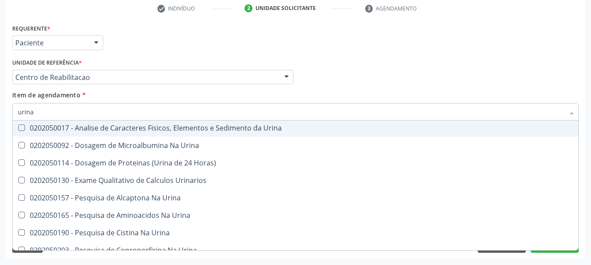
click at [195, 130] on div "0202050017 - Analise de Caracteres Fisicos, Elementos e Sedimento da Urina" at bounding box center [295, 128] width 555 height 7
checkbox Urina "true"
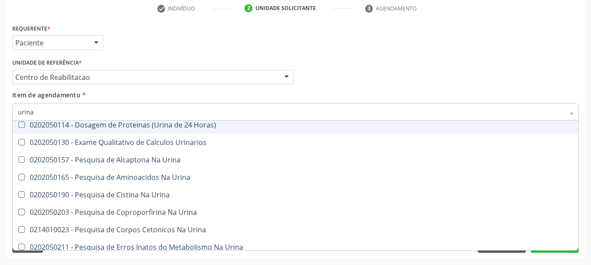
scroll to position [112, 0]
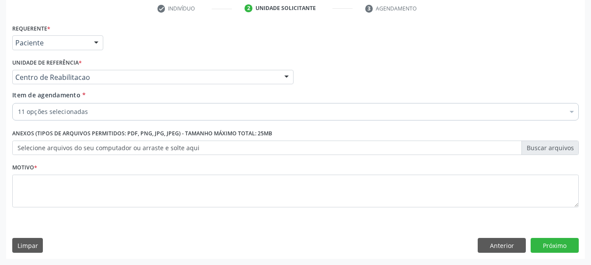
checkbox Glicosilada "true"
checkbox Ldl "true"
checkbox Hdl "true"
checkbox Total "true"
checkbox Triglicerideos "true"
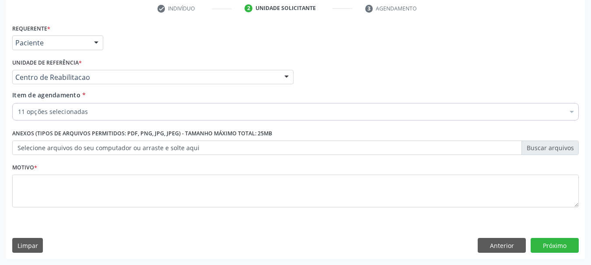
checkbox \(T4\) "true"
checkbox \(Tsh\) "true"
checkbox Urina "true"
checkbox Glicose "true"
checkbox Urico "true"
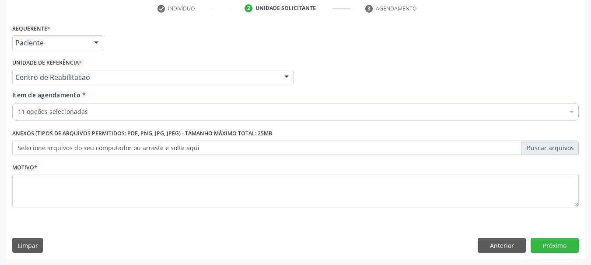
scroll to position [0, 0]
click at [113, 108] on div "11 opções selecionadas" at bounding box center [295, 111] width 566 height 17
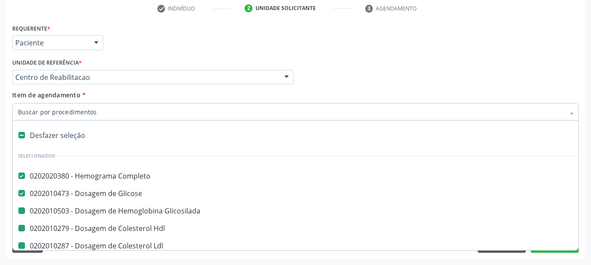
type input "p"
checkbox Glicosilada "false"
checkbox Ldl "false"
checkbox Hdl "false"
checkbox Total "false"
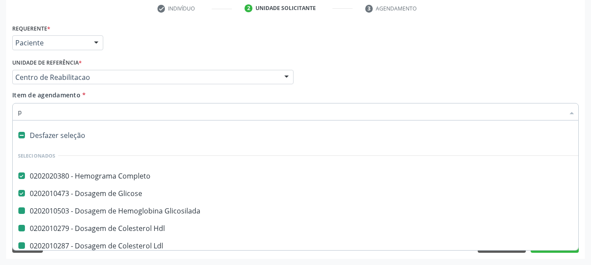
checkbox Triglicerideos "false"
checkbox \(T4\) "false"
checkbox \(Tsh\) "false"
checkbox Urina "false"
checkbox Urico "false"
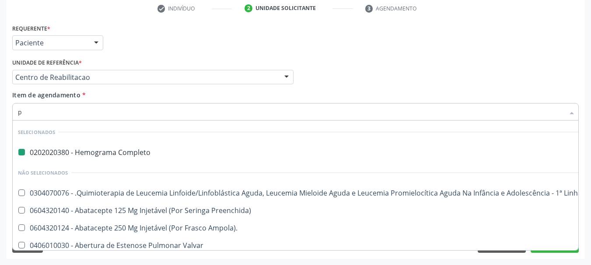
type input "pr"
checkbox Completo "false"
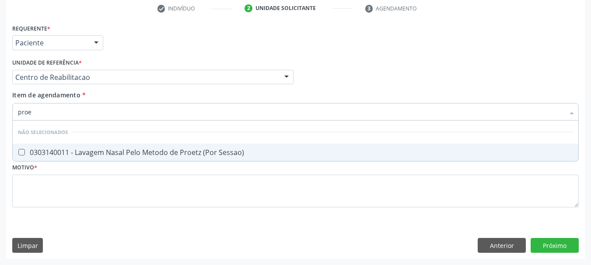
type input "pro"
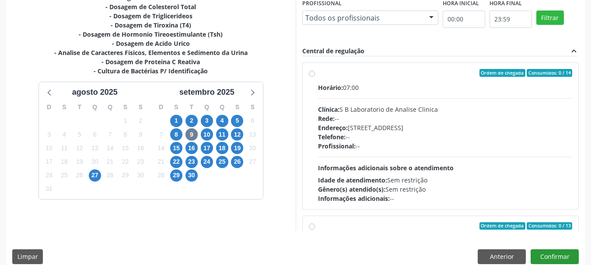
scroll to position [257, 0]
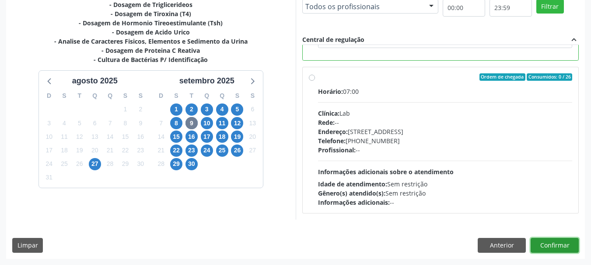
click at [555, 247] on button "Confirmar" at bounding box center [554, 245] width 48 height 15
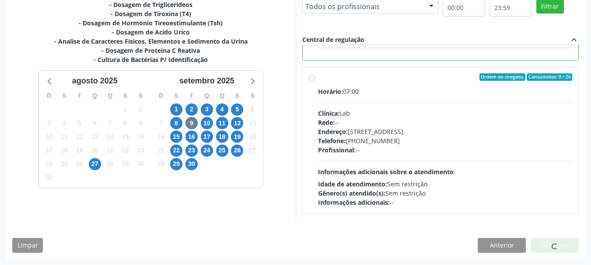
scroll to position [23, 0]
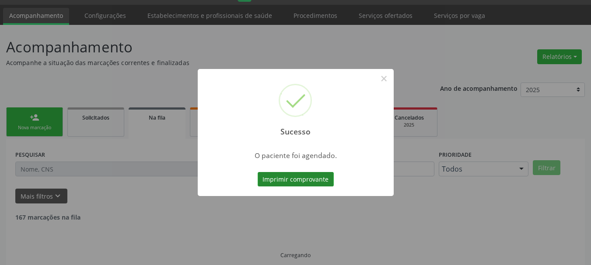
click at [299, 179] on button "Imprimir comprovante" at bounding box center [296, 179] width 76 height 15
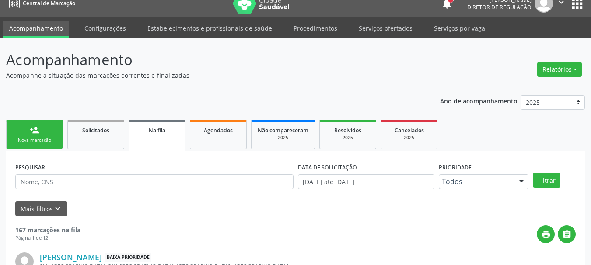
scroll to position [0, 0]
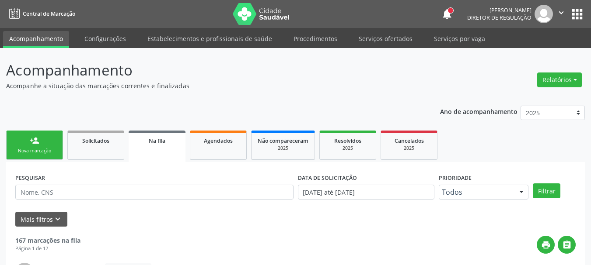
click at [575, 13] on div "Sucesso × O paciente foi agendado. Imprimir comprovante Cancel" at bounding box center [295, 132] width 591 height 265
click at [578, 13] on div "Sucesso × O paciente foi agendado. Imprimir comprovante Cancel" at bounding box center [295, 132] width 591 height 265
click at [579, 14] on div "Sucesso × O paciente foi agendado. Imprimir comprovante Cancel" at bounding box center [295, 132] width 591 height 265
drag, startPoint x: 258, startPoint y: 136, endPoint x: 284, endPoint y: 110, distance: 37.1
click at [258, 136] on div "Sucesso ×" at bounding box center [296, 120] width 98 height 38
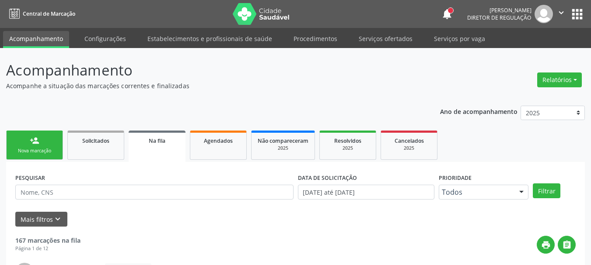
click at [296, 108] on div at bounding box center [295, 116] width 17 height 17
click at [567, 11] on div "Sucesso × O paciente foi agendado. Imprimir comprovante Cancel" at bounding box center [295, 132] width 591 height 265
drag, startPoint x: 575, startPoint y: 10, endPoint x: 569, endPoint y: 16, distance: 8.4
click at [572, 13] on div "Sucesso × O paciente foi agendado. Imprimir comprovante Cancel" at bounding box center [295, 132] width 591 height 265
click at [578, 17] on div "Sucesso × O paciente foi agendado. Imprimir comprovante Cancel" at bounding box center [295, 132] width 591 height 265
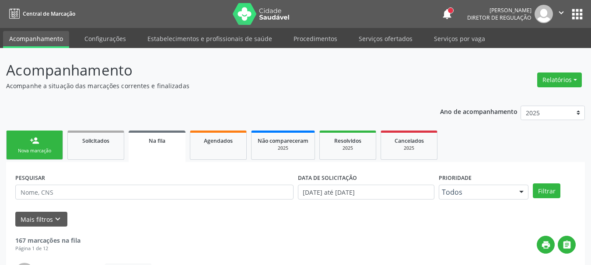
click at [577, 14] on div "Sucesso × O paciente foi agendado. Imprimir comprovante Cancel" at bounding box center [295, 132] width 591 height 265
click at [395, 40] on div "Sucesso × O paciente foi agendado. Imprimir comprovante Cancel" at bounding box center [295, 132] width 591 height 265
click at [387, 37] on div "Sucesso × O paciente foi agendado. Imprimir comprovante Cancel" at bounding box center [295, 132] width 591 height 265
click at [391, 39] on div "Sucesso × O paciente foi agendado. Imprimir comprovante Cancel" at bounding box center [295, 132] width 591 height 265
click at [388, 42] on div "Sucesso × O paciente foi agendado. Imprimir comprovante Cancel" at bounding box center [295, 132] width 591 height 265
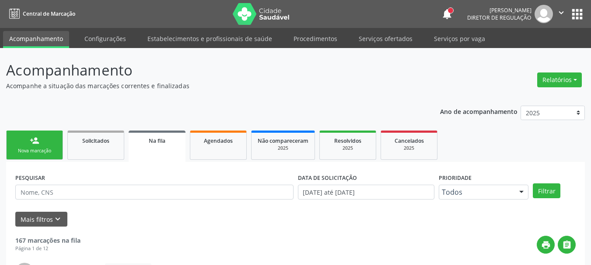
click at [388, 42] on div "Sucesso × O paciente foi agendado. Imprimir comprovante Cancel" at bounding box center [295, 132] width 591 height 265
click at [389, 40] on div "Sucesso × O paciente foi agendado. Imprimir comprovante Cancel" at bounding box center [295, 132] width 591 height 265
click at [390, 40] on div "Sucesso × O paciente foi agendado. Imprimir comprovante Cancel" at bounding box center [295, 132] width 591 height 265
click at [390, 39] on div "Sucesso × O paciente foi agendado. Imprimir comprovante Cancel" at bounding box center [295, 132] width 591 height 265
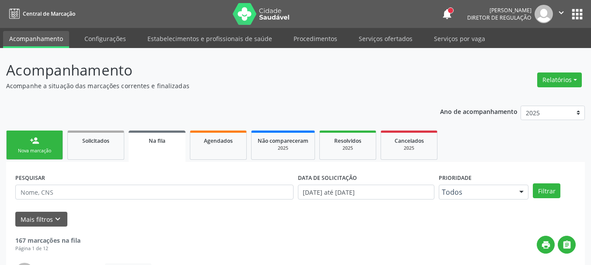
click at [388, 41] on div "Sucesso × O paciente foi agendado. Imprimir comprovante Cancel" at bounding box center [295, 132] width 591 height 265
click at [386, 42] on div "Sucesso × O paciente foi agendado. Imprimir comprovante Cancel" at bounding box center [295, 132] width 591 height 265
click at [382, 36] on div "Sucesso × O paciente foi agendado. Imprimir comprovante Cancel" at bounding box center [295, 132] width 591 height 265
click at [385, 35] on div "Sucesso × O paciente foi agendado. Imprimir comprovante Cancel" at bounding box center [295, 132] width 591 height 265
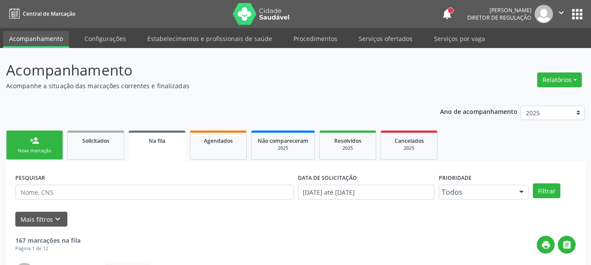
click at [385, 35] on div "Sucesso × O paciente foi agendado. Imprimir comprovante Cancel" at bounding box center [295, 132] width 591 height 265
click at [386, 33] on div "Sucesso × O paciente foi agendado. Imprimir comprovante Cancel" at bounding box center [295, 132] width 591 height 265
click at [385, 33] on div "Sucesso × O paciente foi agendado. Imprimir comprovante Cancel" at bounding box center [295, 132] width 591 height 265
